Goal: Information Seeking & Learning: Find specific fact

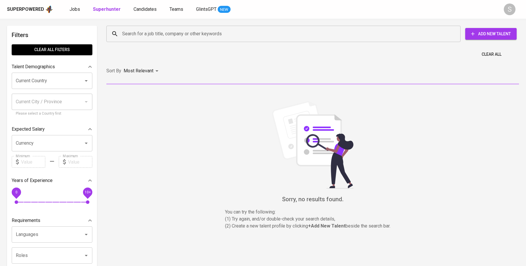
click at [156, 32] on input "Search for a job title, company or other keywords" at bounding box center [285, 33] width 328 height 11
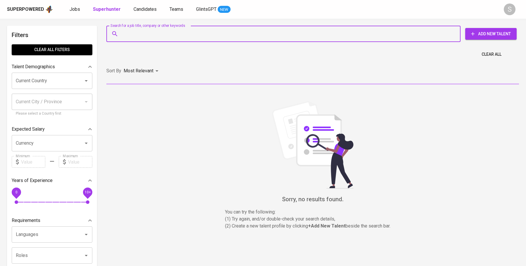
paste input "[PERSON_NAME] [PERSON_NAME]"
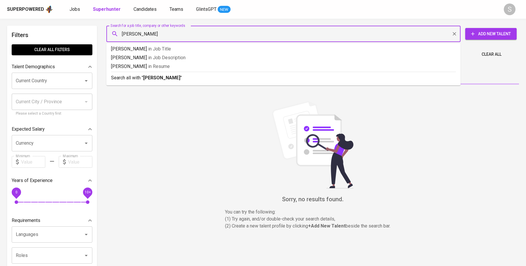
type input "[PERSON_NAME]"
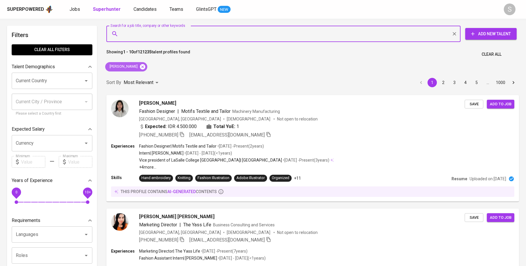
click at [145, 66] on icon at bounding box center [142, 66] width 5 height 5
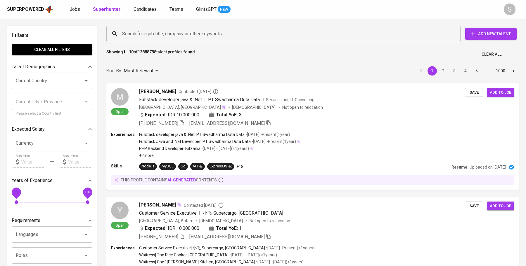
click at [189, 33] on input "Search for a job title, company or other keywords" at bounding box center [285, 33] width 328 height 11
paste input "Yos Nardianto"
type input "Yos Nardianto"
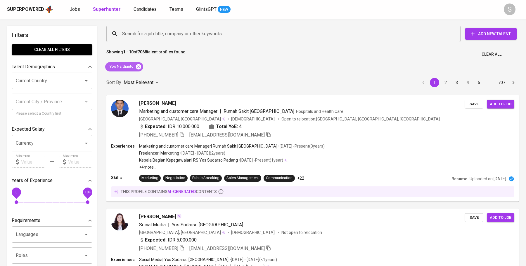
click at [138, 65] on icon at bounding box center [138, 66] width 5 height 5
click at [154, 39] on div "Search for a job title, company or other keywords" at bounding box center [283, 34] width 354 height 16
click at [172, 36] on input "Search for a job title, company or other keywords" at bounding box center [285, 33] width 328 height 11
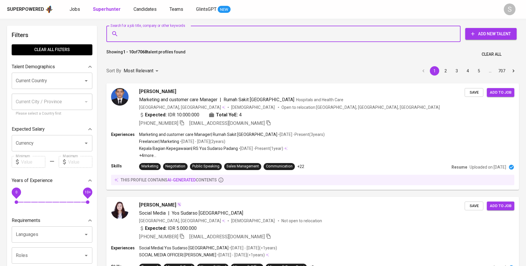
paste input "Yos Nardianto"
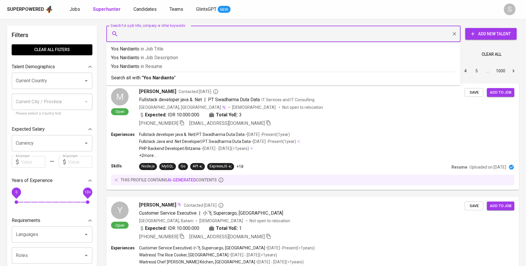
type input "Yos Nardianto"
click at [171, 66] on p "Yos Nardianto in Resume" at bounding box center [283, 66] width 345 height 7
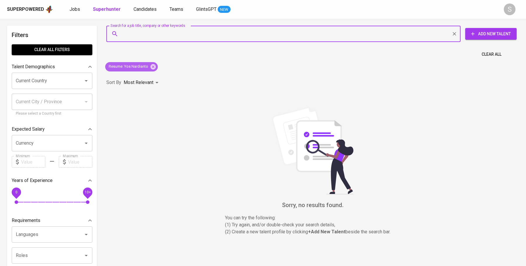
click at [154, 63] on div "Resume : Yos Nardianto" at bounding box center [131, 66] width 53 height 9
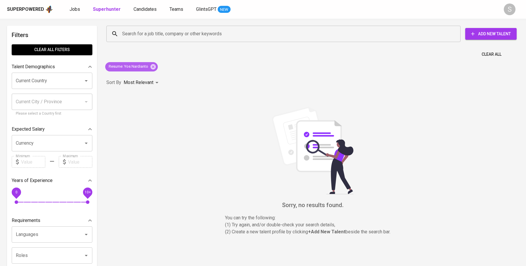
click at [153, 70] on div "Resume : Yos Nardianto" at bounding box center [131, 66] width 53 height 9
click at [153, 70] on icon at bounding box center [153, 67] width 6 height 6
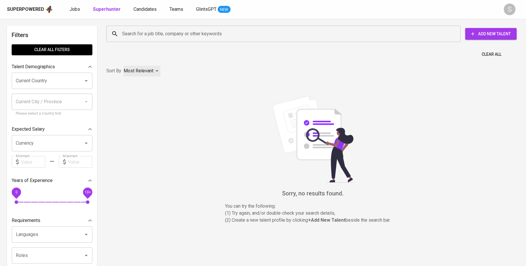
click at [153, 70] on div "Most Relevant" at bounding box center [142, 71] width 37 height 11
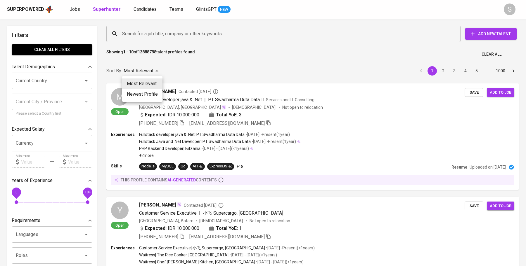
click at [168, 29] on div at bounding box center [263, 133] width 526 height 266
click at [167, 32] on input "Search for a job title, company or other keywords" at bounding box center [285, 33] width 328 height 11
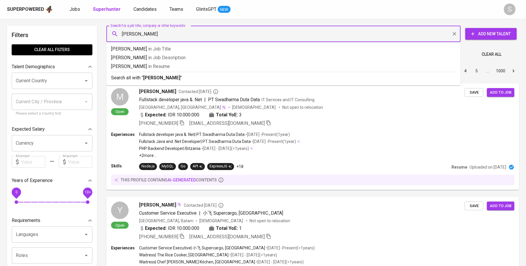
type input "[PERSON_NAME]"
click at [169, 76] on p "Search all with " [PERSON_NAME] "" at bounding box center [283, 77] width 345 height 7
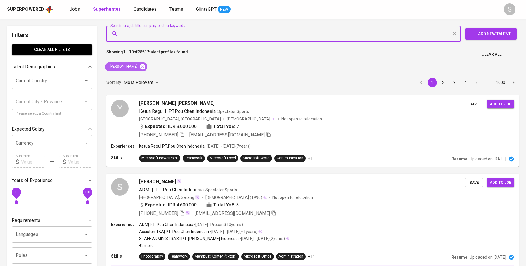
click at [139, 68] on icon at bounding box center [142, 67] width 6 height 6
click at [131, 77] on div "Most Relevant" at bounding box center [142, 82] width 37 height 11
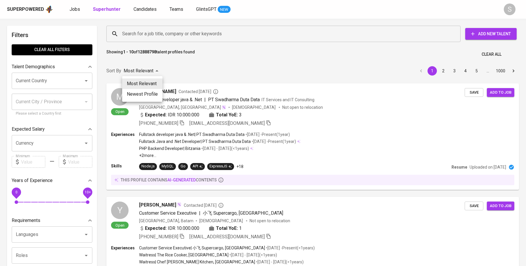
click at [164, 28] on div at bounding box center [263, 133] width 526 height 266
click at [162, 40] on div "Search for a job title, company or other keywords" at bounding box center [283, 34] width 354 height 16
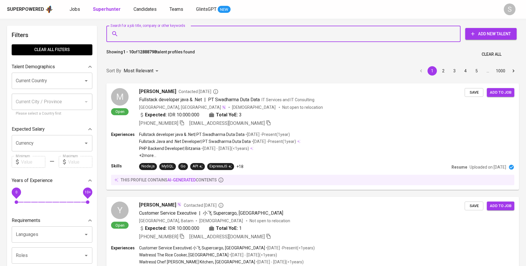
paste input "[EMAIL_ADDRESS][DOMAIN_NAME]"
type input "[EMAIL_ADDRESS][DOMAIN_NAME]"
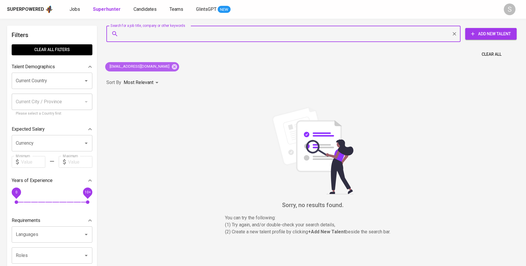
click at [163, 67] on div "[EMAIL_ADDRESS][DOMAIN_NAME]" at bounding box center [142, 66] width 74 height 9
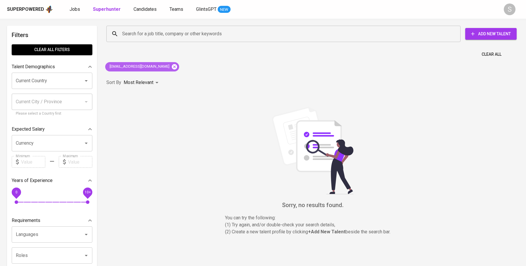
click at [172, 67] on icon at bounding box center [174, 66] width 5 height 5
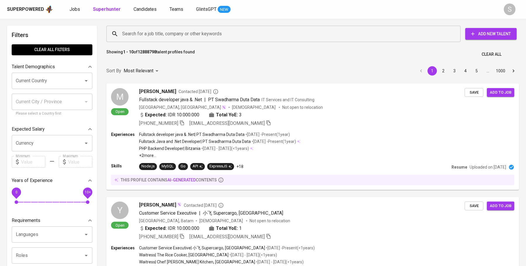
click at [163, 42] on div "Search for a job title, company or other keywords Search for a job title, compa…" at bounding box center [311, 34] width 413 height 19
click at [171, 34] on input "Search for a job title, company or other keywords" at bounding box center [285, 33] width 328 height 11
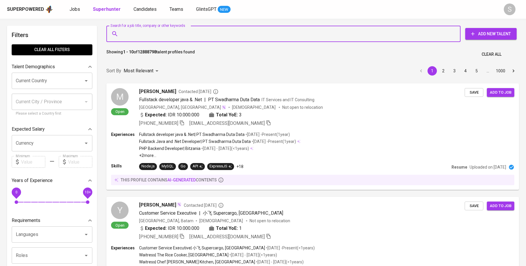
paste input "tepen_993@hotmail.com"
type input "tepen_993@hotmail.com"
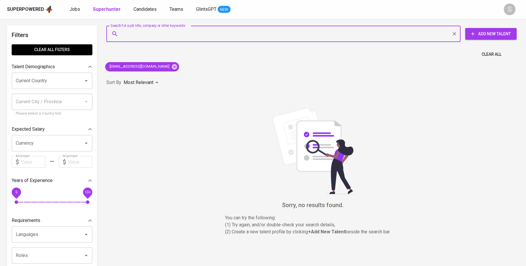
paste input "poyie_ch@yahoo.com"
type input "poyie_ch@yahoo.com"
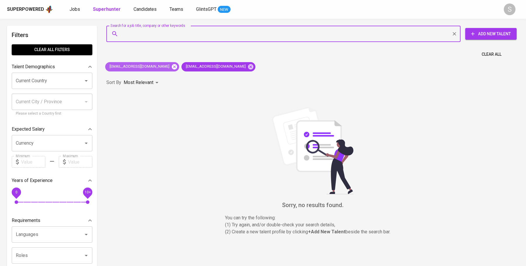
click at [172, 69] on icon at bounding box center [174, 66] width 5 height 5
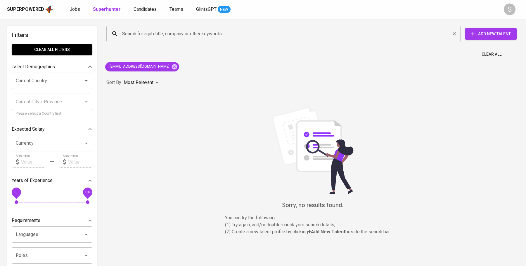
click at [132, 31] on input "Search for a job title, company or other keywords" at bounding box center [285, 33] width 328 height 11
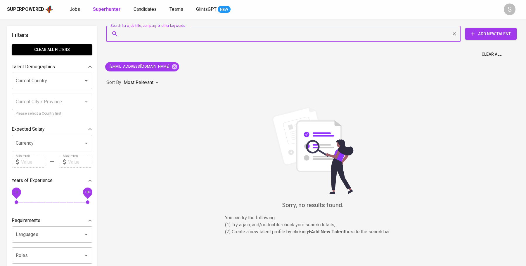
paste input "yosnardianto54@gmail.com"
type input "yosnardianto54@gmail.com"
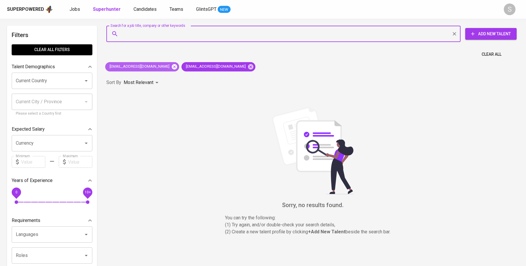
click at [172, 65] on icon at bounding box center [174, 66] width 5 height 5
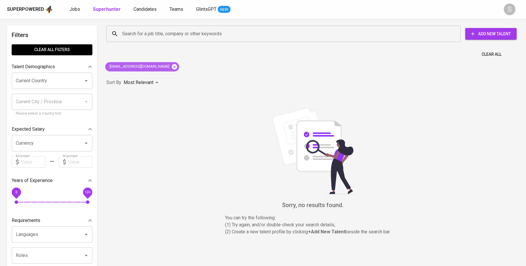
click at [172, 67] on icon at bounding box center [174, 66] width 5 height 5
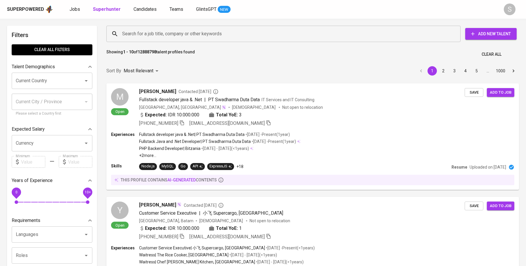
click at [134, 31] on input "Search for a job title, company or other keywords" at bounding box center [285, 33] width 328 height 11
paste input "jonathantanadijaya@gmail.com"
type input "jonathantanadijaya@gmail.com"
